Goal: Check status

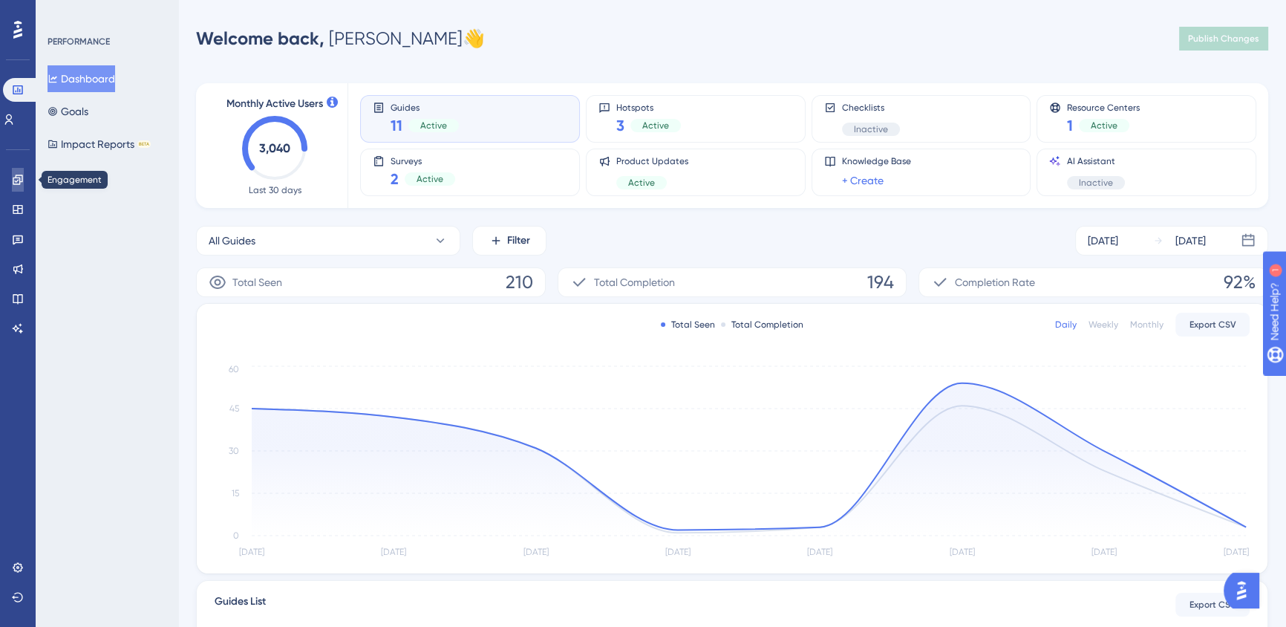
click at [18, 189] on link at bounding box center [18, 180] width 12 height 24
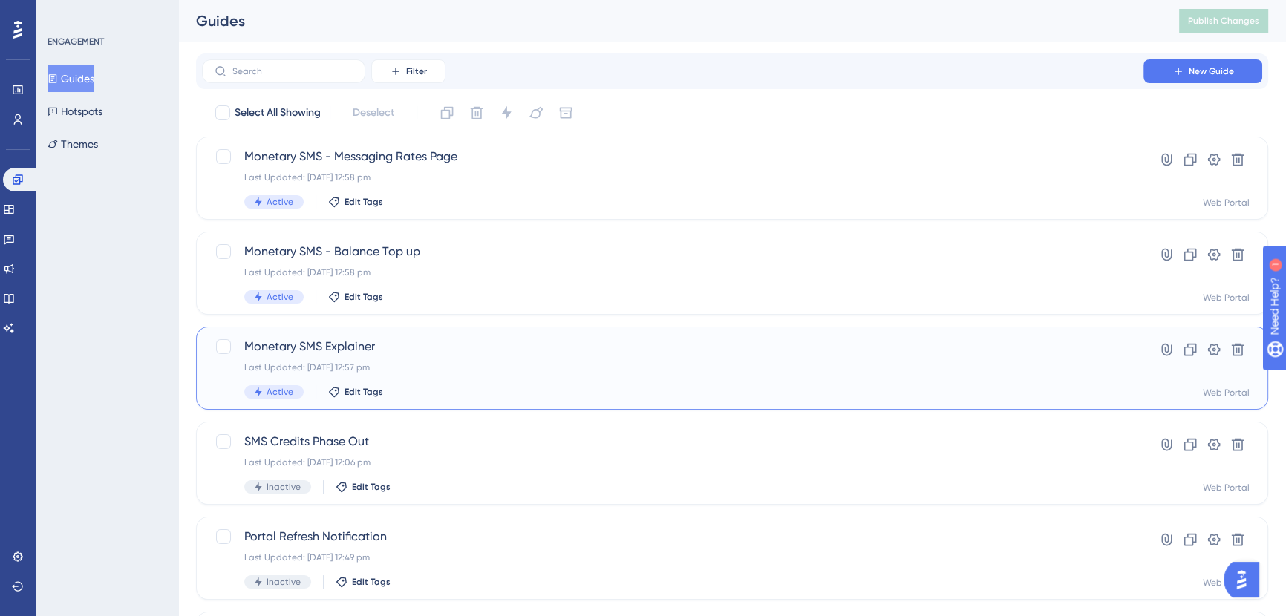
click at [501, 335] on div "Monetary SMS Explainer Last Updated: [DATE] 12:57 pm Active Edit Tags Hyperlink…" at bounding box center [732, 368] width 1073 height 83
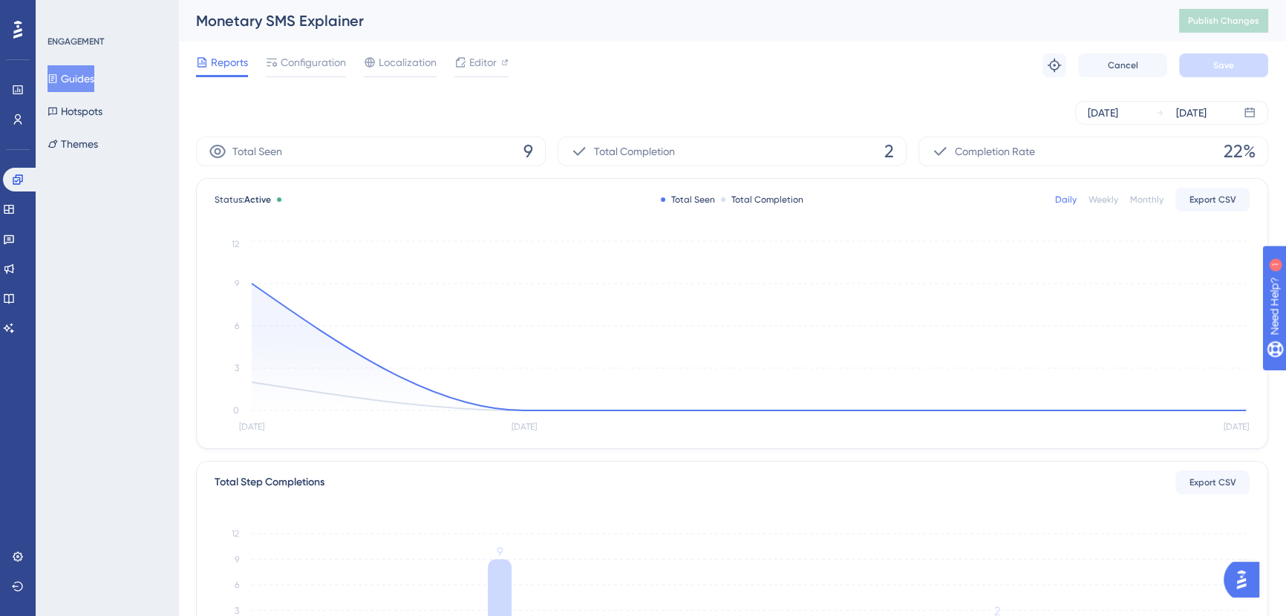
click at [878, 96] on div "[DATE] [DATE]" at bounding box center [732, 113] width 1073 height 48
click at [897, 90] on div "[DATE] [DATE]" at bounding box center [732, 113] width 1073 height 48
click at [928, 22] on div "Monetary SMS Explainer" at bounding box center [669, 20] width 946 height 21
